Goal: Task Accomplishment & Management: Complete application form

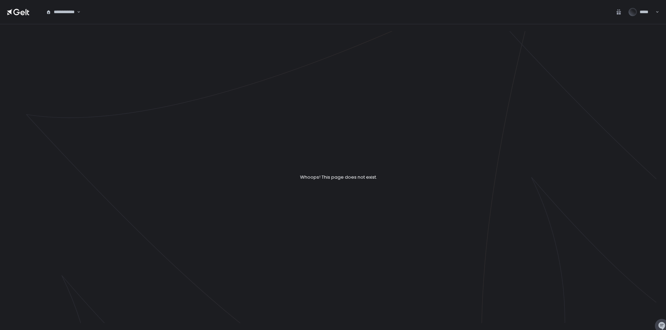
click at [650, 16] on div "*****" at bounding box center [642, 12] width 33 height 8
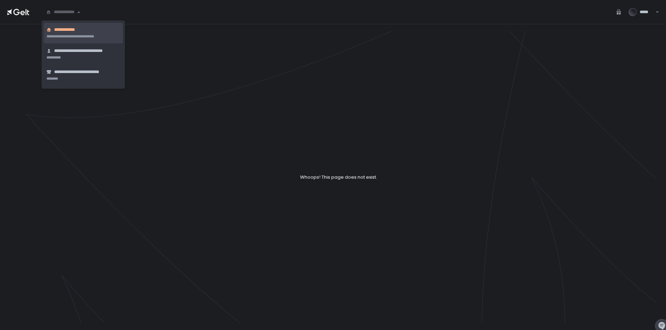
click at [71, 11] on div "**********" at bounding box center [61, 12] width 32 height 7
click at [82, 54] on span "**********" at bounding box center [84, 51] width 61 height 7
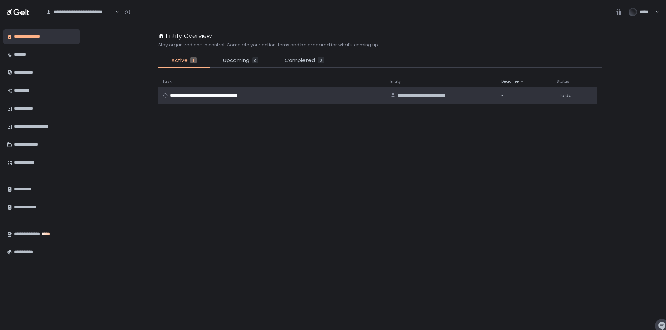
click at [216, 97] on span "**********" at bounding box center [212, 96] width 85 height 6
